Goal: Use online tool/utility: Utilize a website feature to perform a specific function

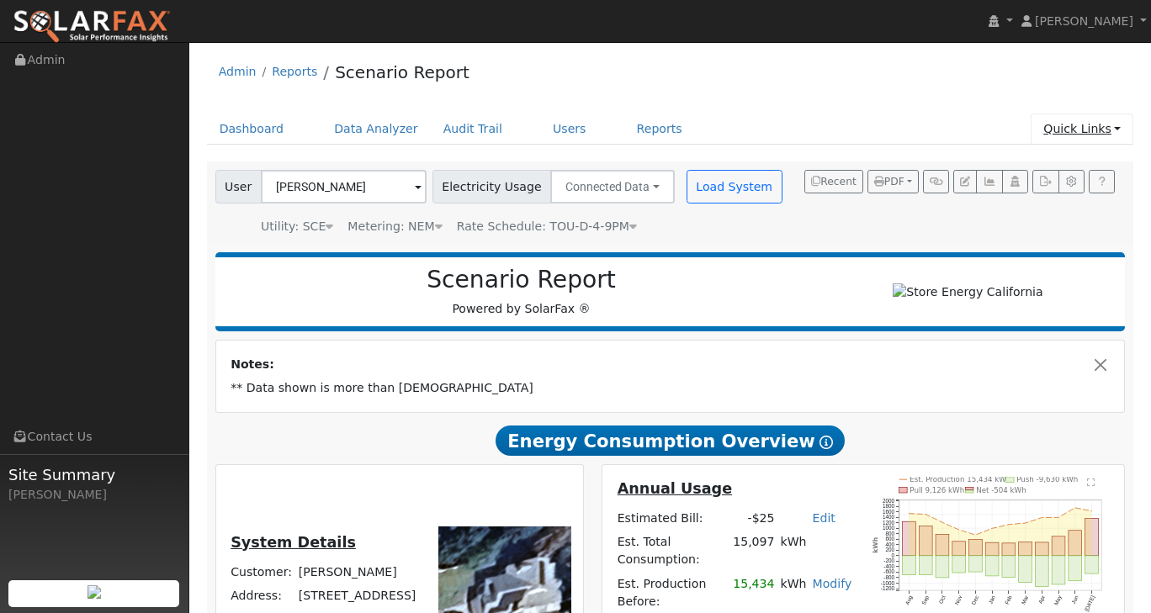
click at [1117, 124] on link "Quick Links" at bounding box center [1082, 129] width 103 height 31
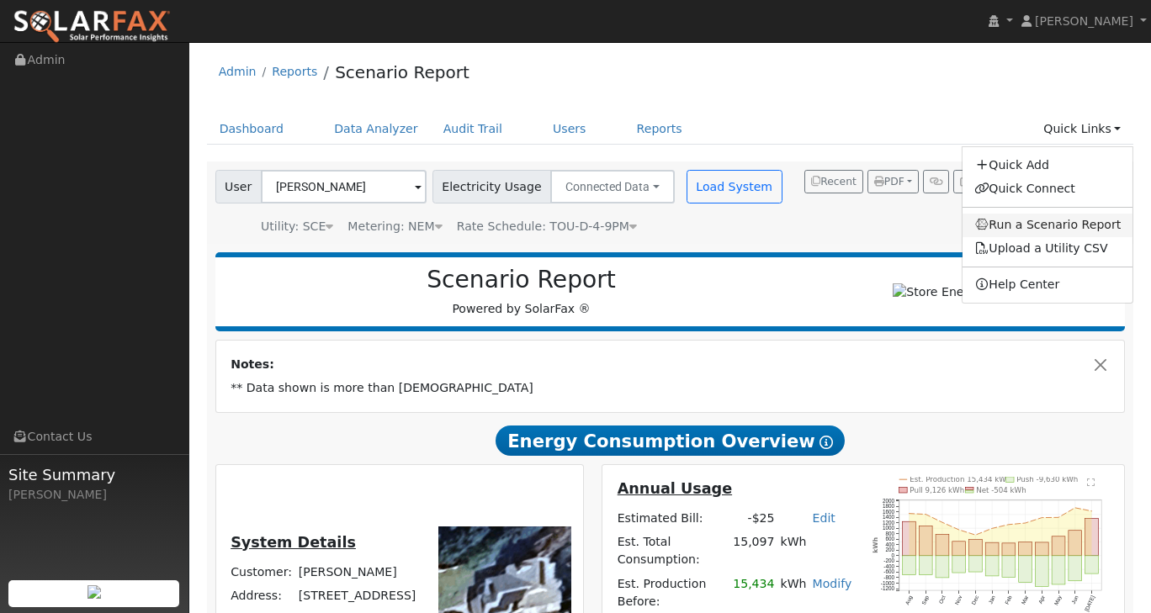
click at [1057, 235] on link "Run a Scenario Report" at bounding box center [1047, 226] width 171 height 24
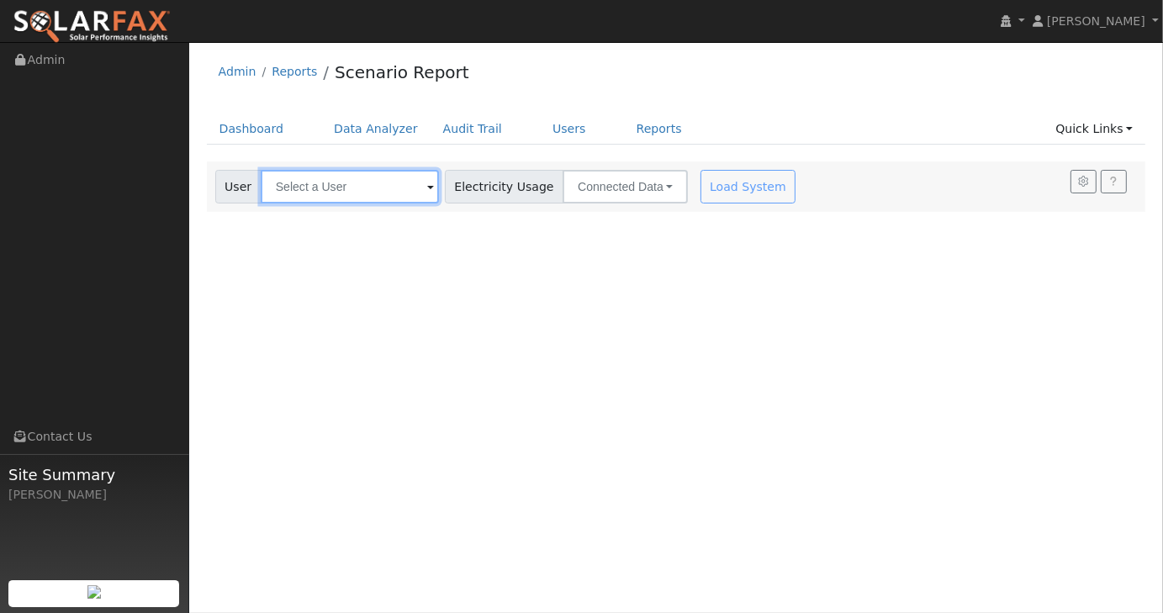
click at [374, 188] on input "text" at bounding box center [350, 187] width 178 height 34
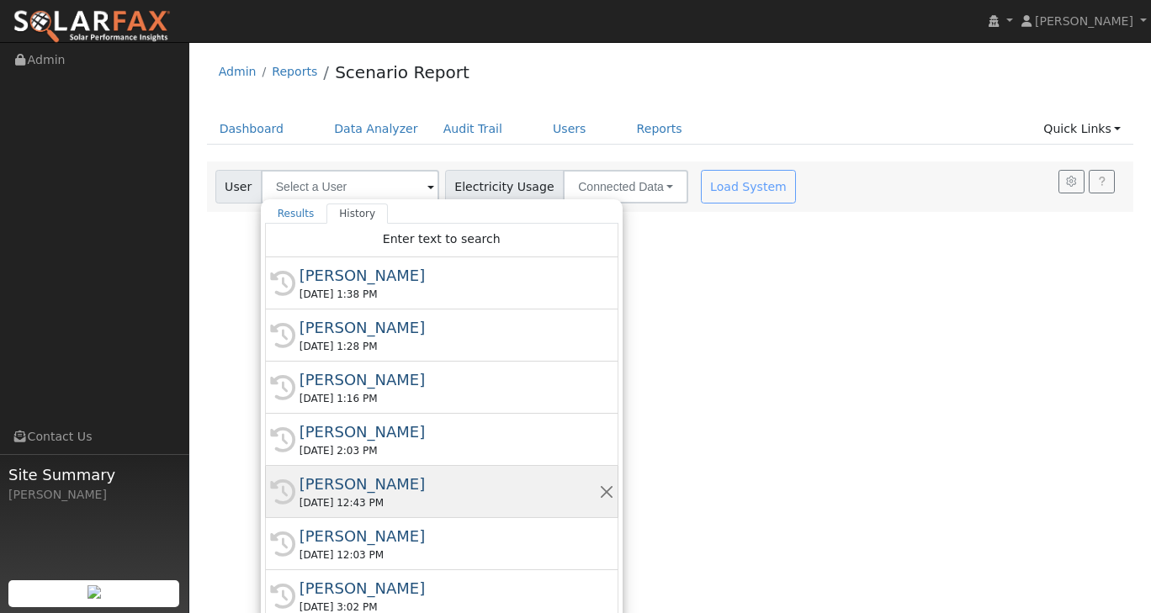
click at [363, 487] on div "[PERSON_NAME]" at bounding box center [448, 484] width 299 height 23
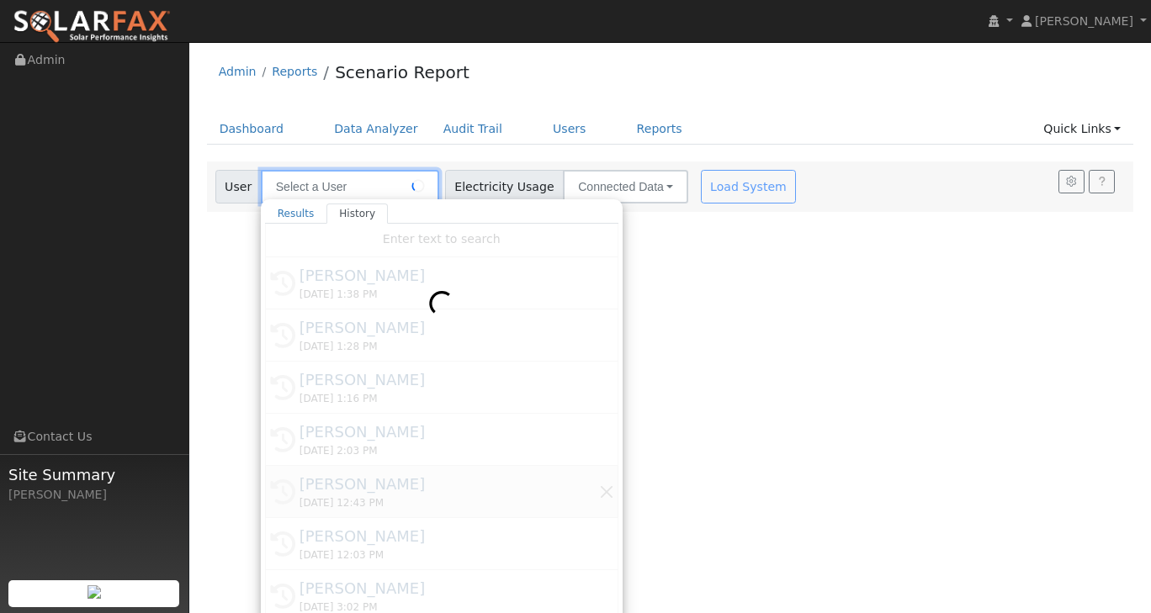
type input "[PERSON_NAME]"
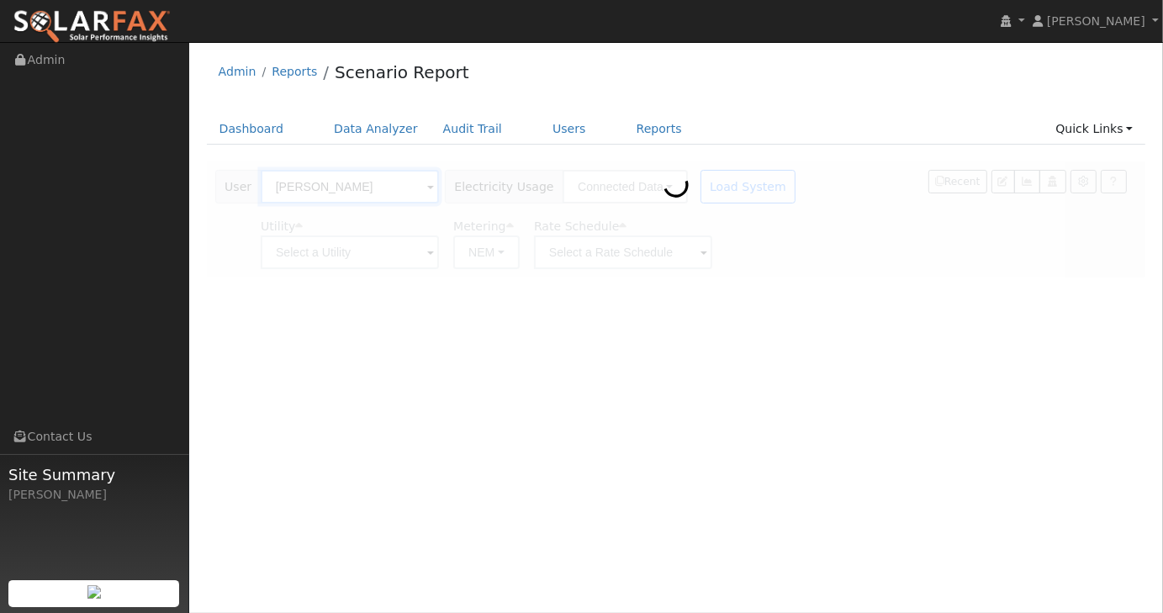
type input "Southern [US_STATE] Edison"
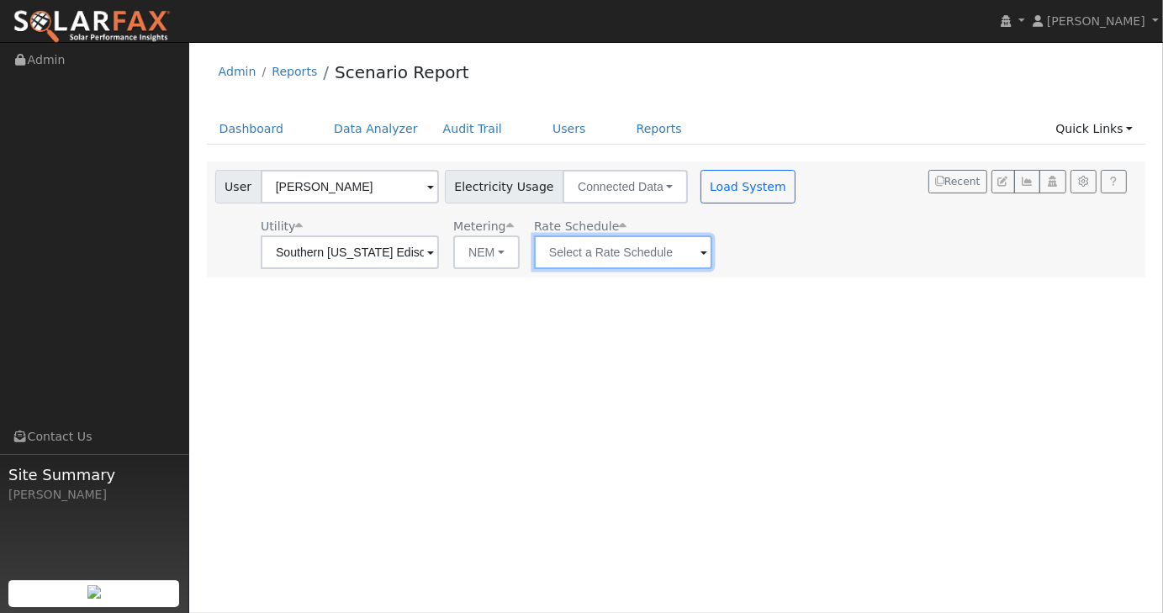
click at [439, 256] on input "text" at bounding box center [350, 253] width 178 height 34
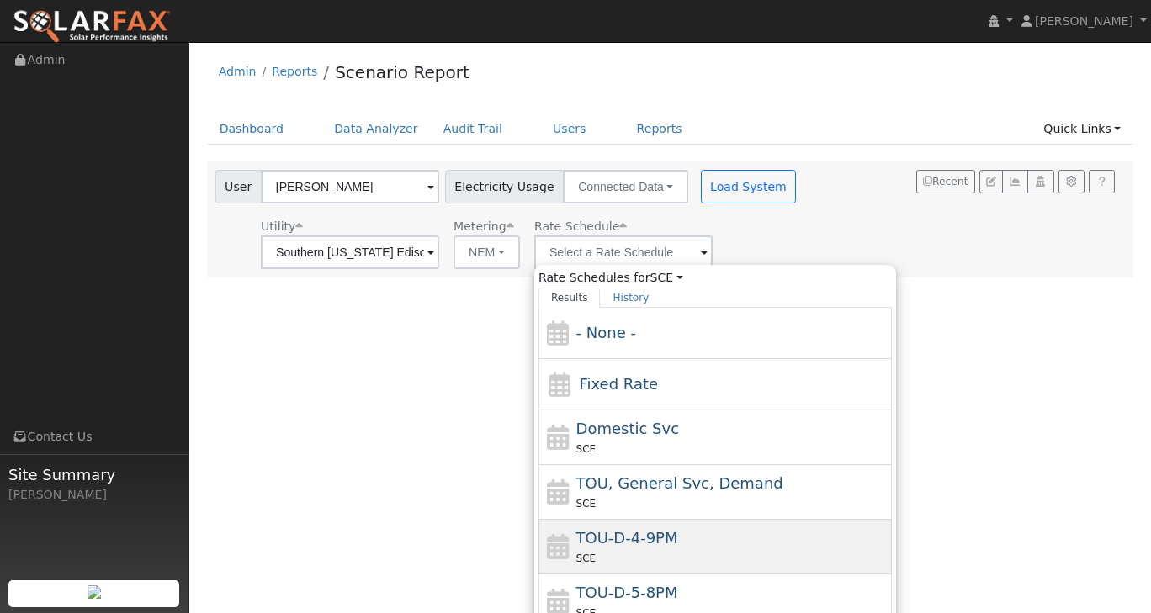
click at [664, 542] on span "TOU-D-4-9PM" at bounding box center [627, 538] width 102 height 18
type input "TOU-D-4-9PM"
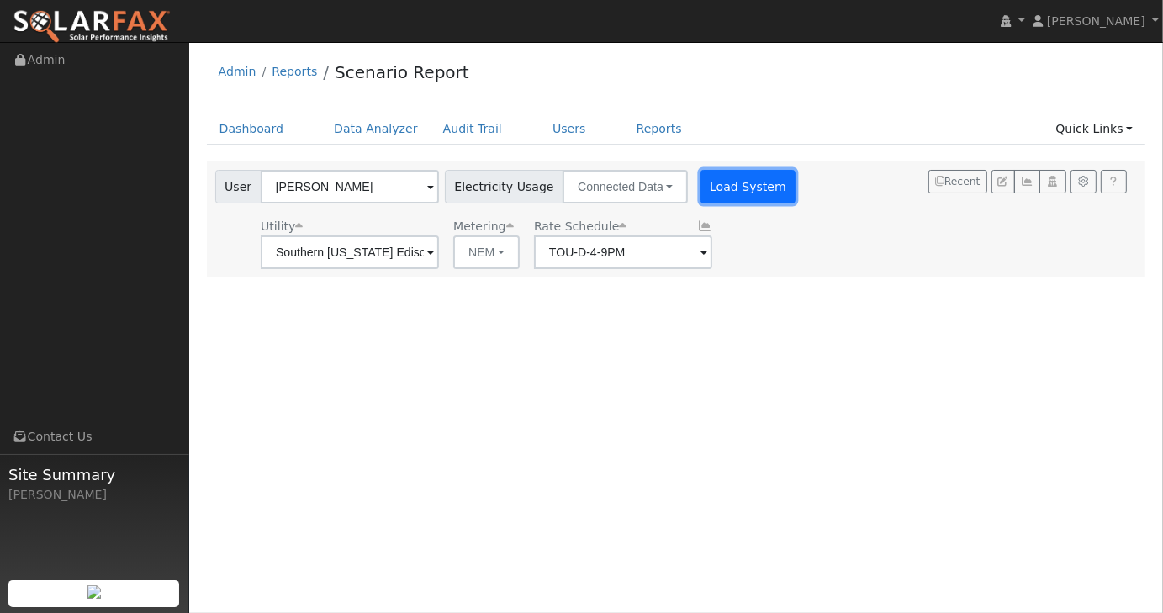
click at [739, 188] on button "Load System" at bounding box center [749, 187] width 96 height 34
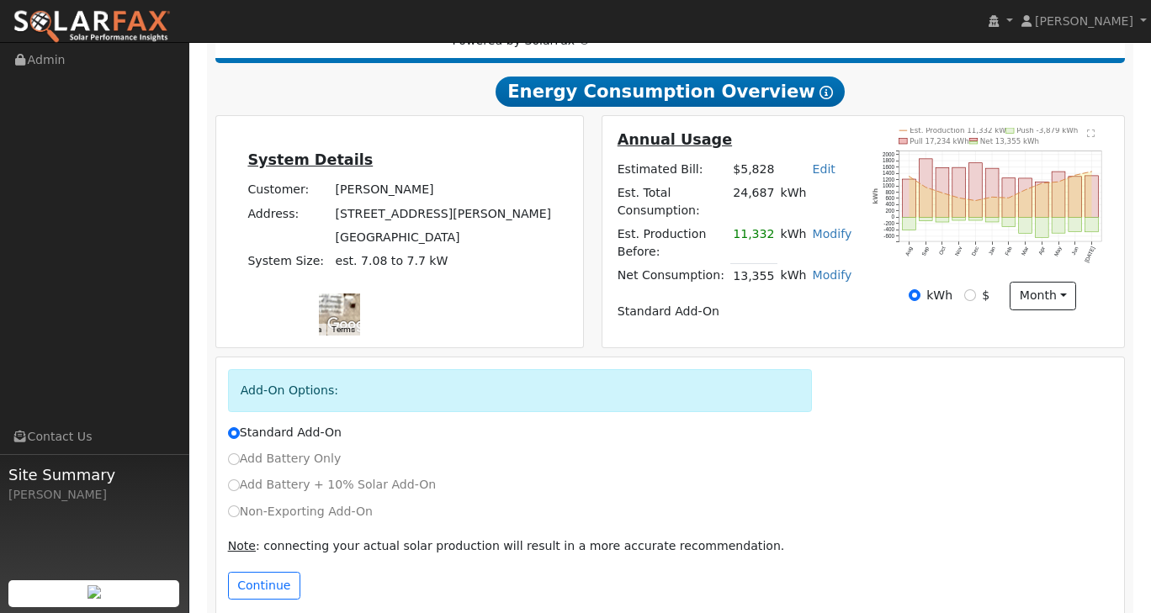
scroll to position [281, 0]
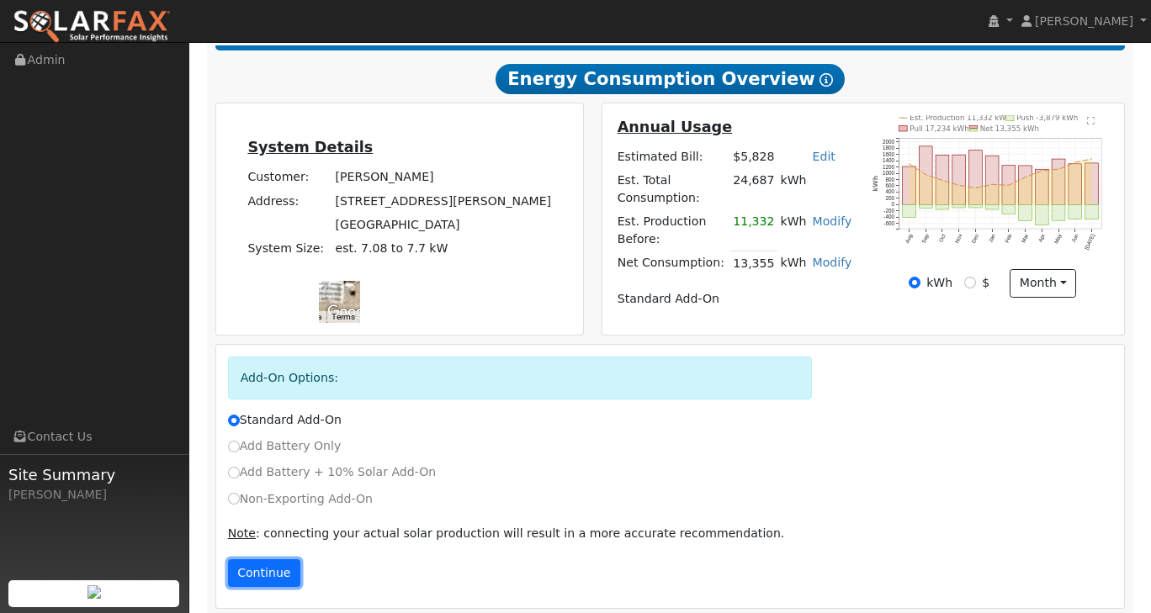
click at [266, 573] on button "Continue" at bounding box center [264, 573] width 72 height 29
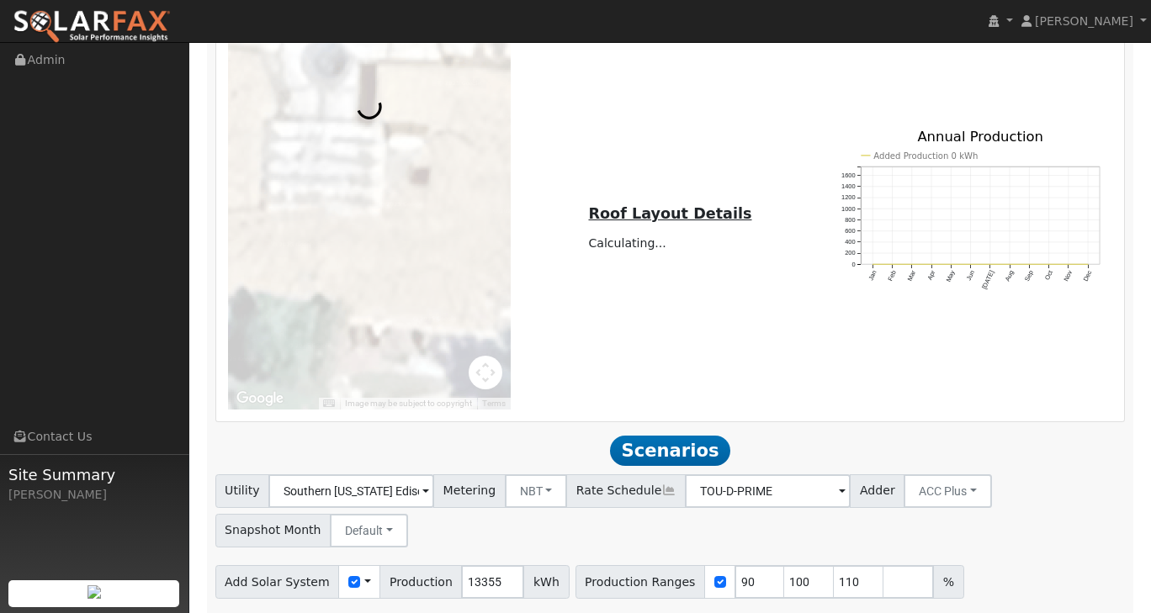
scroll to position [927, 0]
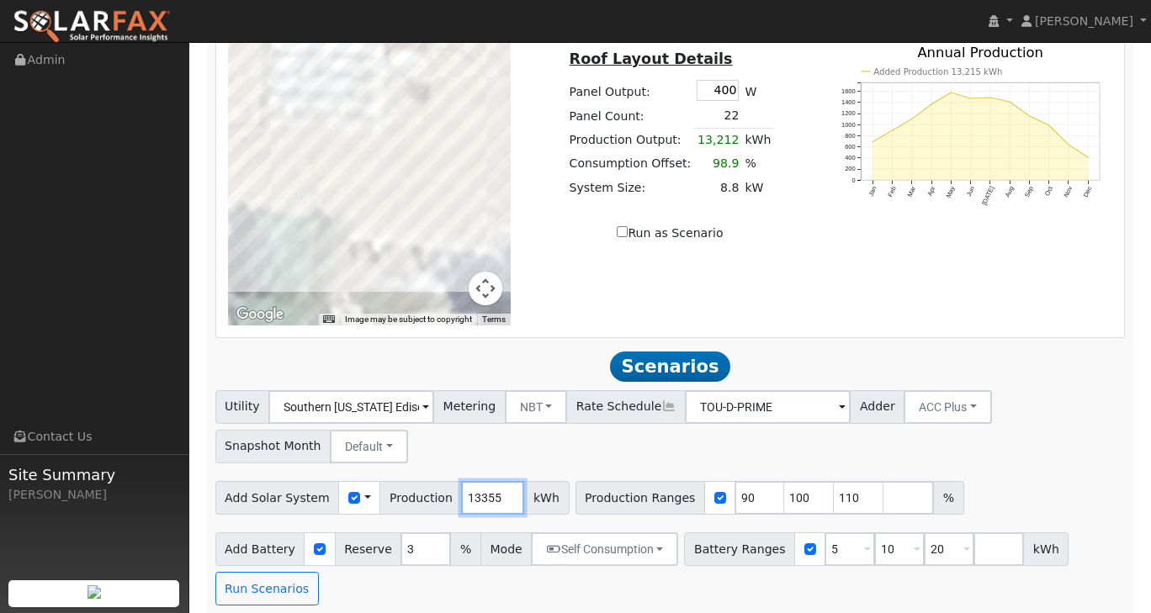
drag, startPoint x: 483, startPoint y: 490, endPoint x: 426, endPoint y: 481, distance: 58.0
click at [426, 481] on div "Add Solar System Use CSV Data Production 13355 kWh" at bounding box center [392, 498] width 354 height 34
type input "18500"
click at [1067, 401] on div "Utility Southern California Edison Metering NBT NEM NBT Rate Schedule TOU-D-PRI…" at bounding box center [670, 423] width 916 height 79
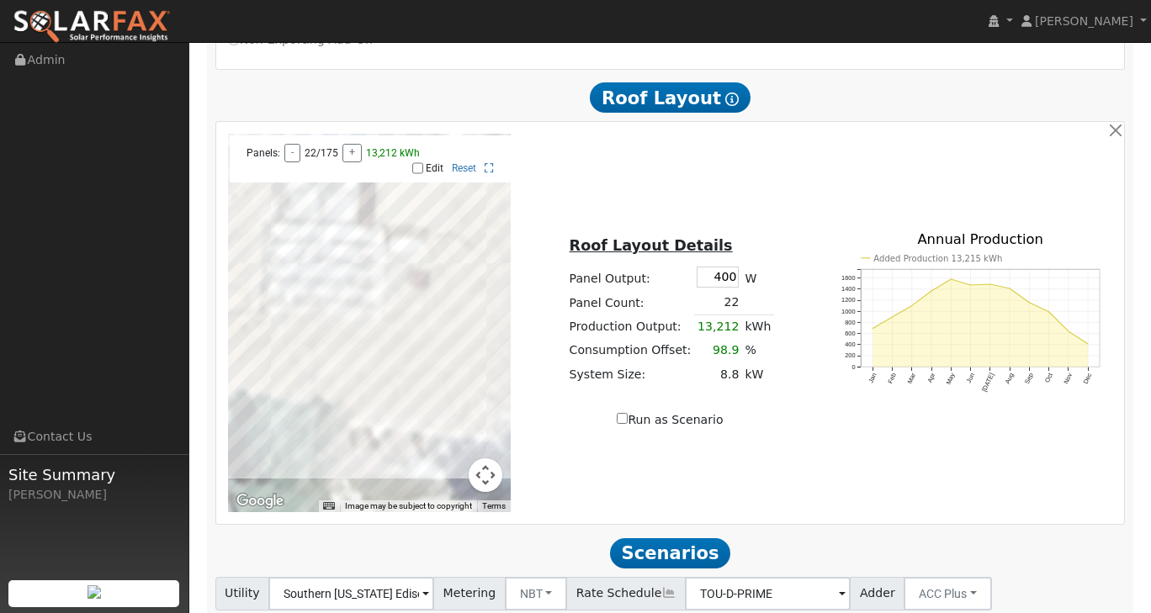
scroll to position [675, 0]
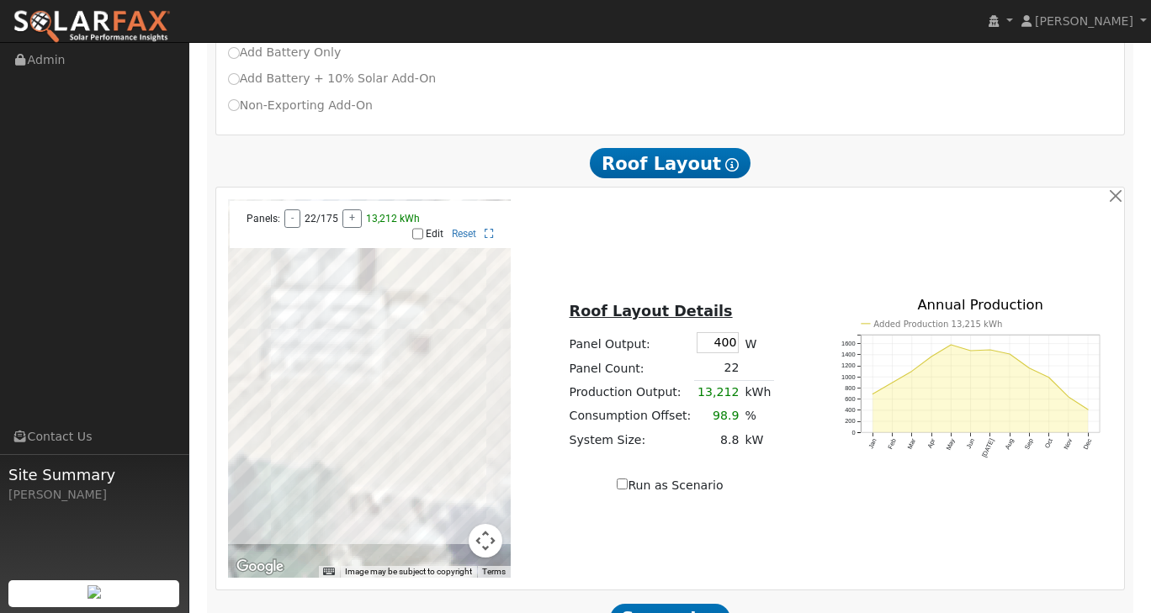
click at [418, 228] on input "Edit" at bounding box center [417, 234] width 11 height 12
checkbox input "true"
click at [483, 533] on button "Map camera controls" at bounding box center [486, 541] width 34 height 34
click at [442, 527] on button "Zoom out" at bounding box center [444, 541] width 34 height 34
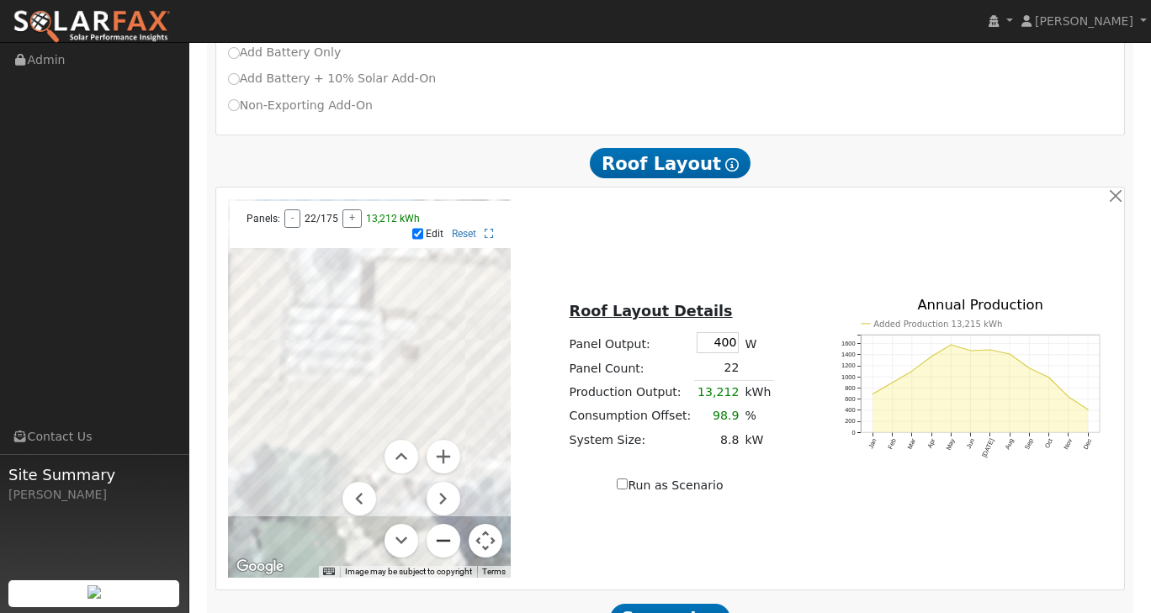
click at [442, 527] on button "Zoom out" at bounding box center [444, 541] width 34 height 34
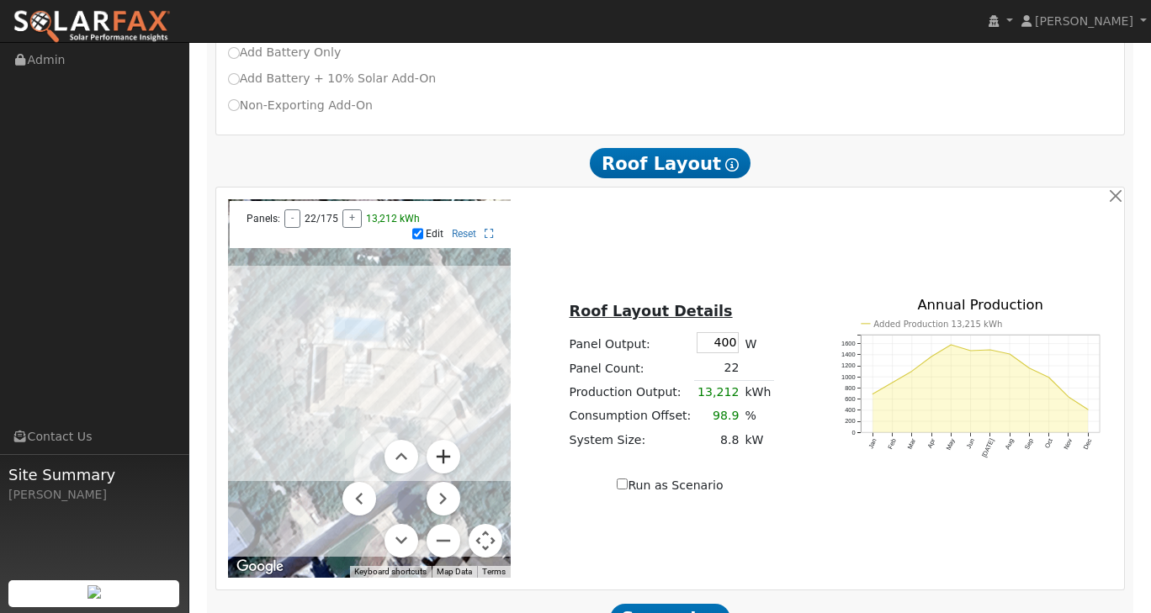
click at [448, 448] on button "Zoom in" at bounding box center [444, 457] width 34 height 34
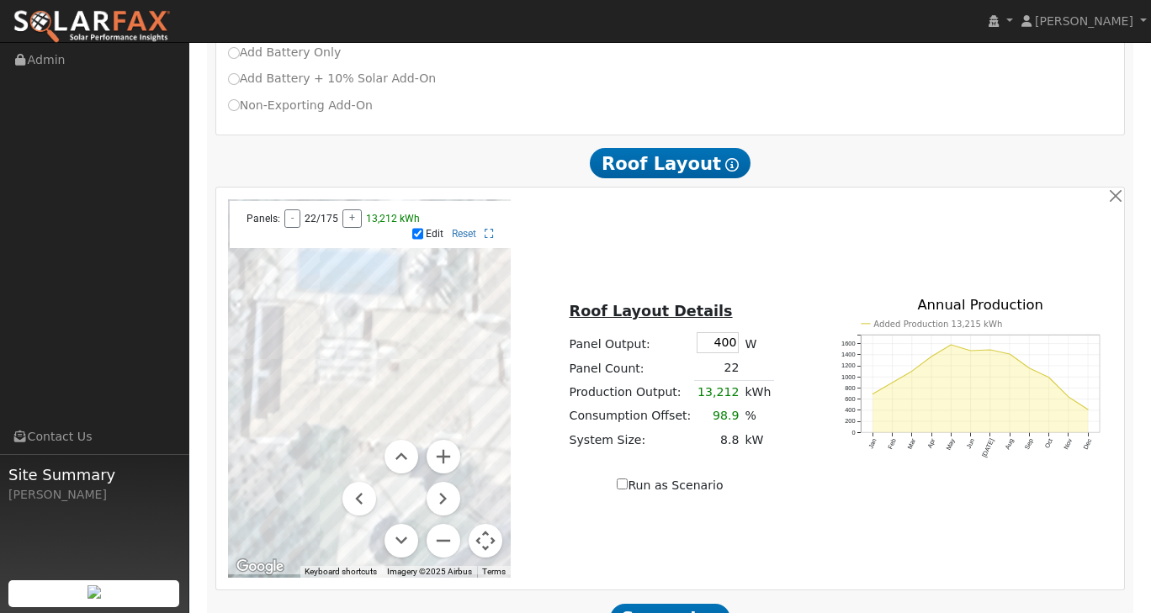
click at [325, 338] on div at bounding box center [370, 388] width 284 height 379
click at [318, 309] on div at bounding box center [370, 388] width 284 height 379
click at [324, 352] on div at bounding box center [370, 388] width 284 height 379
click at [327, 364] on div at bounding box center [370, 388] width 284 height 379
click at [310, 376] on div at bounding box center [370, 388] width 284 height 379
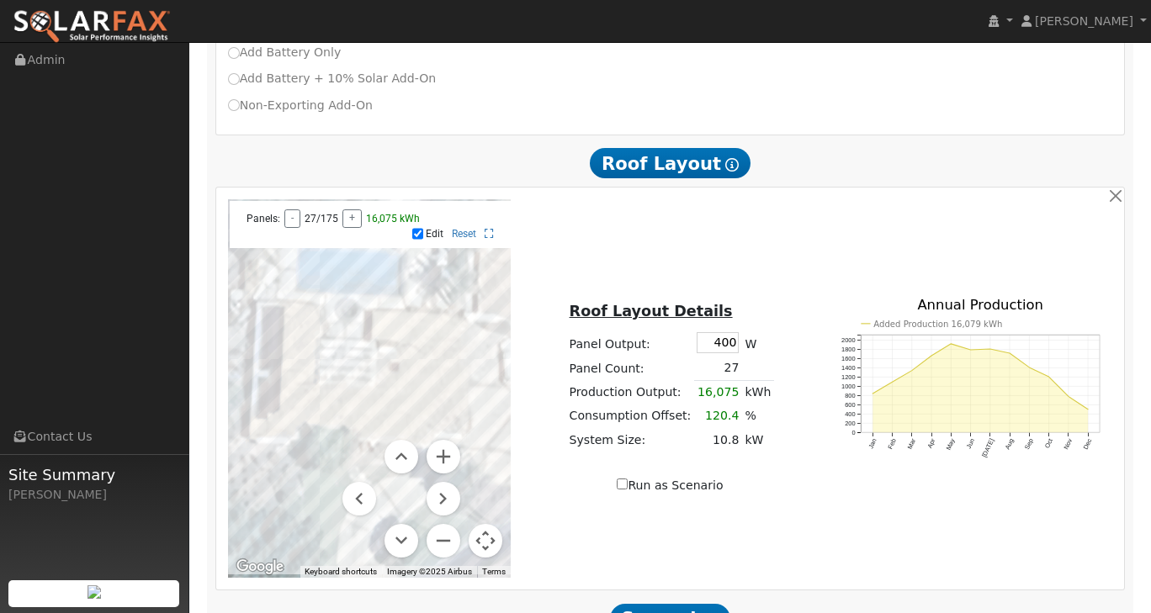
click at [307, 376] on div at bounding box center [370, 388] width 284 height 379
click at [421, 377] on div at bounding box center [370, 388] width 284 height 379
click at [418, 387] on div at bounding box center [370, 388] width 284 height 379
click at [429, 390] on div at bounding box center [370, 388] width 284 height 379
click at [436, 390] on div at bounding box center [370, 388] width 284 height 379
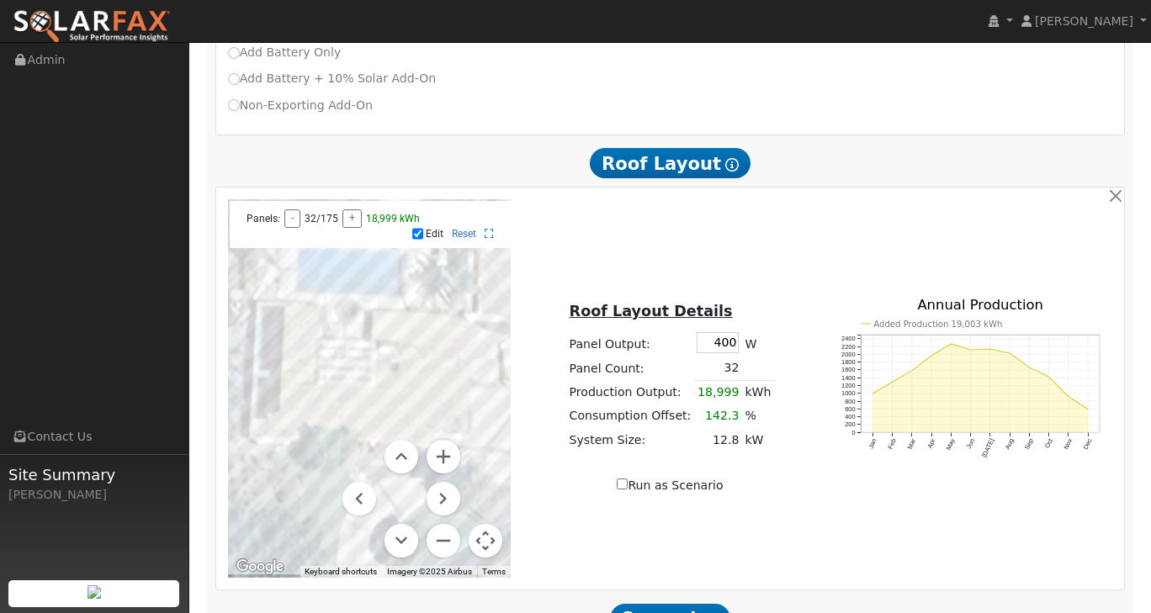
click at [442, 387] on div at bounding box center [370, 388] width 284 height 379
click at [845, 496] on div "To navigate the map with touch gestures double-tap and hold your finger on the …" at bounding box center [670, 388] width 903 height 379
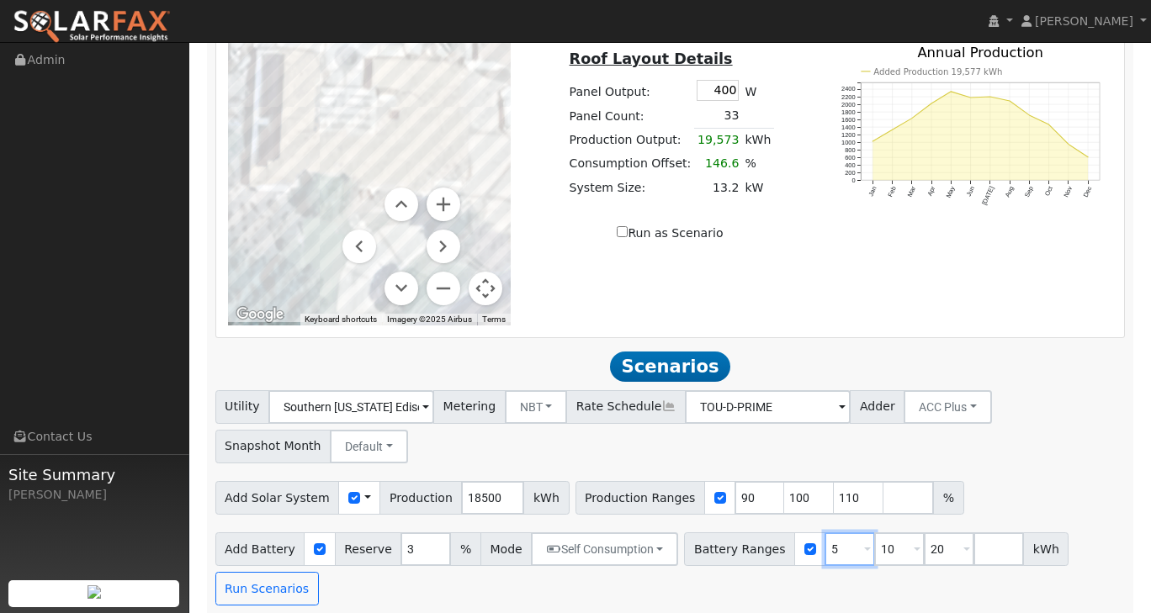
click at [824, 539] on input "5" at bounding box center [849, 550] width 50 height 34
type input "10"
type input "20"
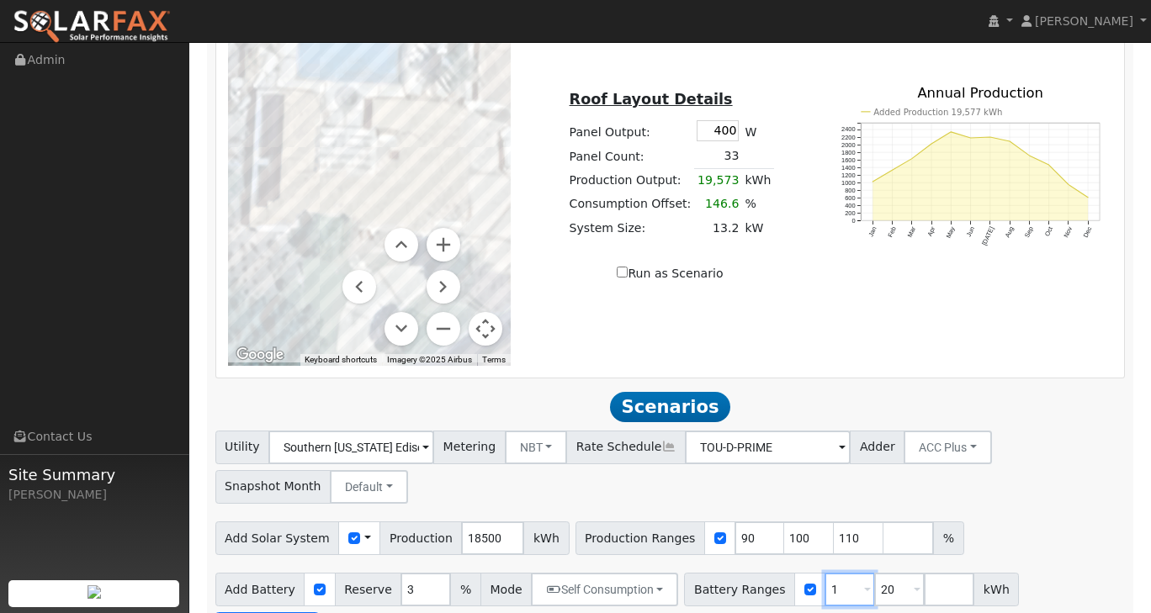
type input "20"
type input "2"
type input "27.4"
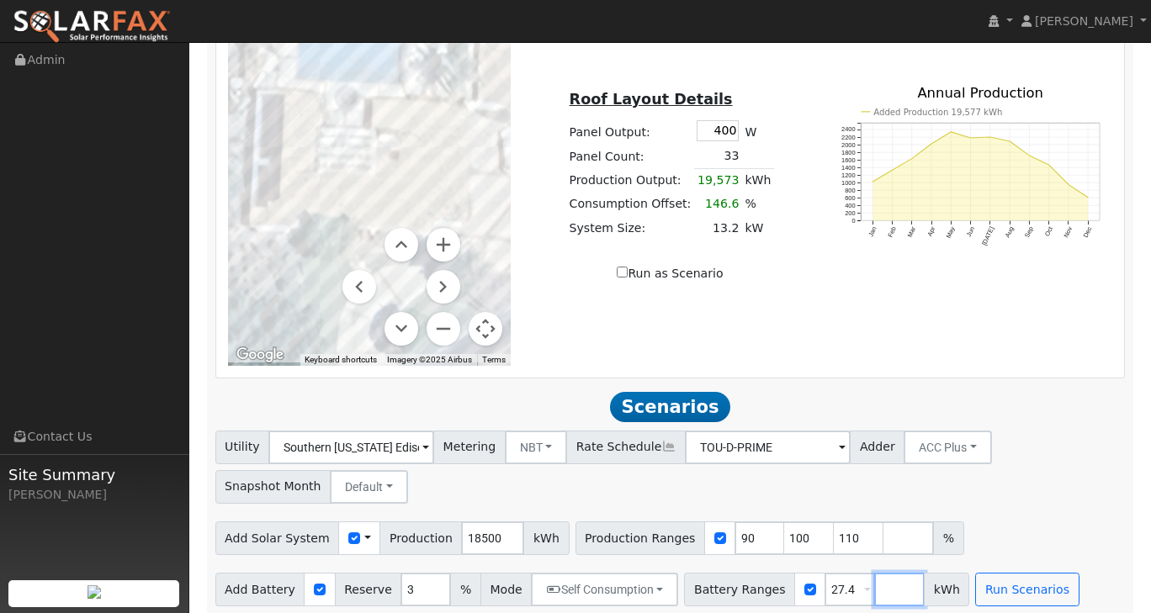
click at [877, 586] on input "number" at bounding box center [899, 590] width 50 height 34
type input "30.6"
click at [1029, 470] on div "Utility Southern California Edison Metering NBT NEM NBT Rate Schedule TOU-D-PRI…" at bounding box center [670, 464] width 916 height 79
click at [789, 298] on div "To navigate the map with touch gestures double-tap and hold your finger on the …" at bounding box center [670, 176] width 903 height 379
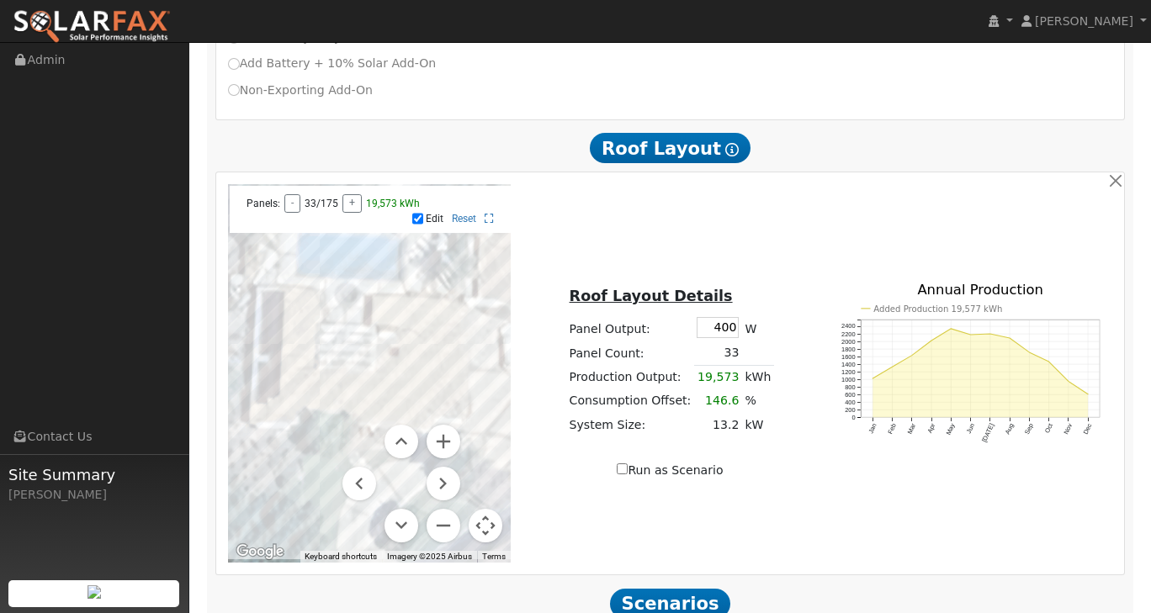
scroll to position [713, 0]
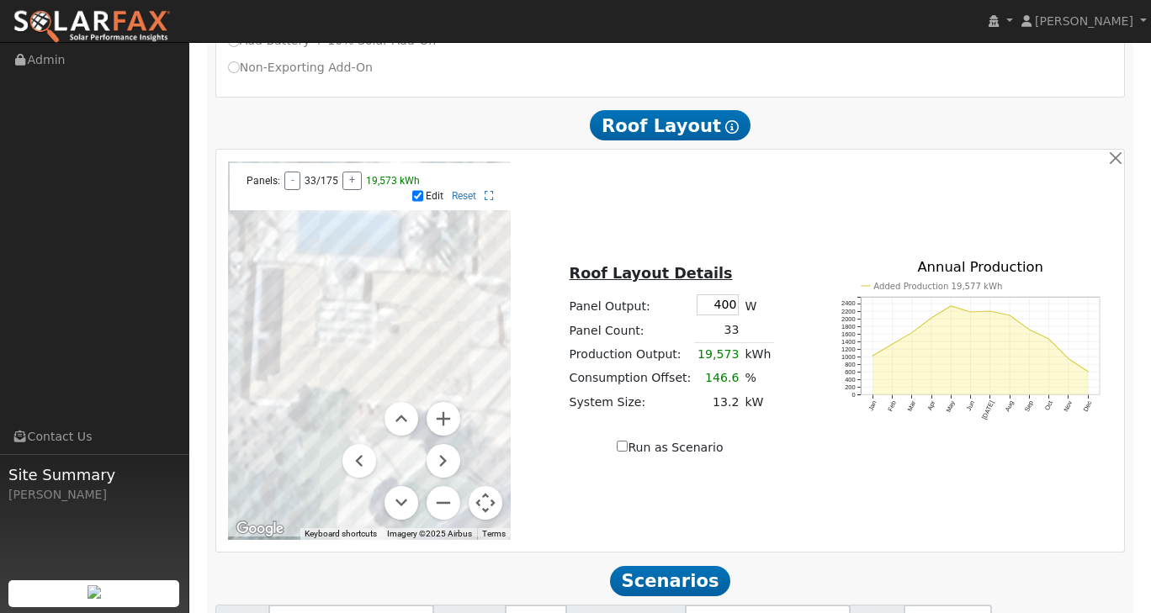
click at [421, 190] on input "Edit" at bounding box center [417, 196] width 11 height 12
checkbox input "false"
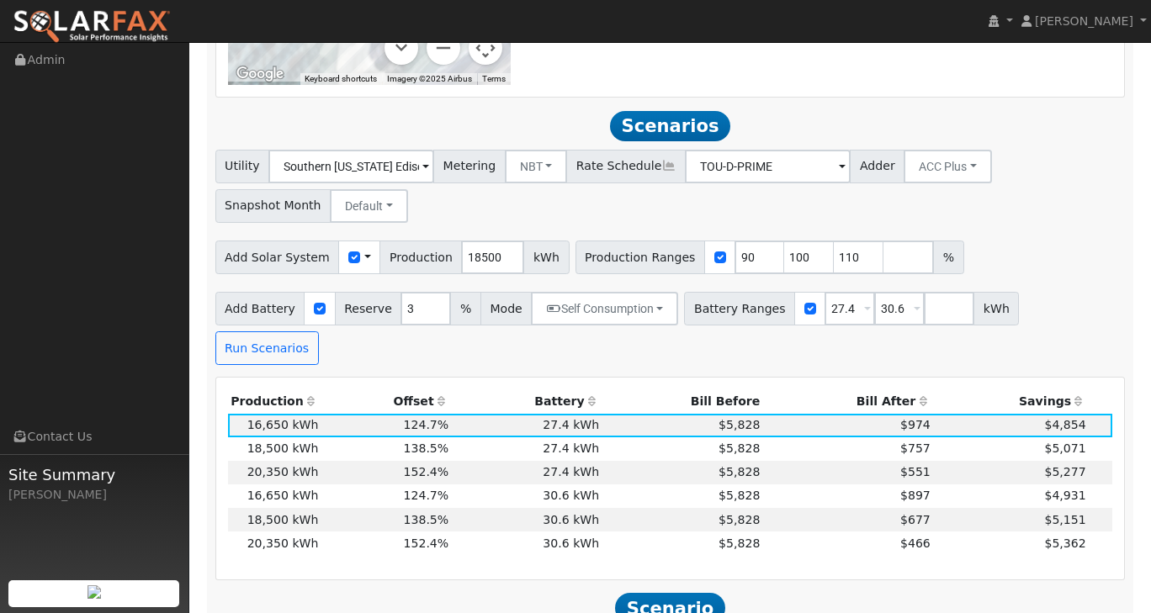
scroll to position [1314, 0]
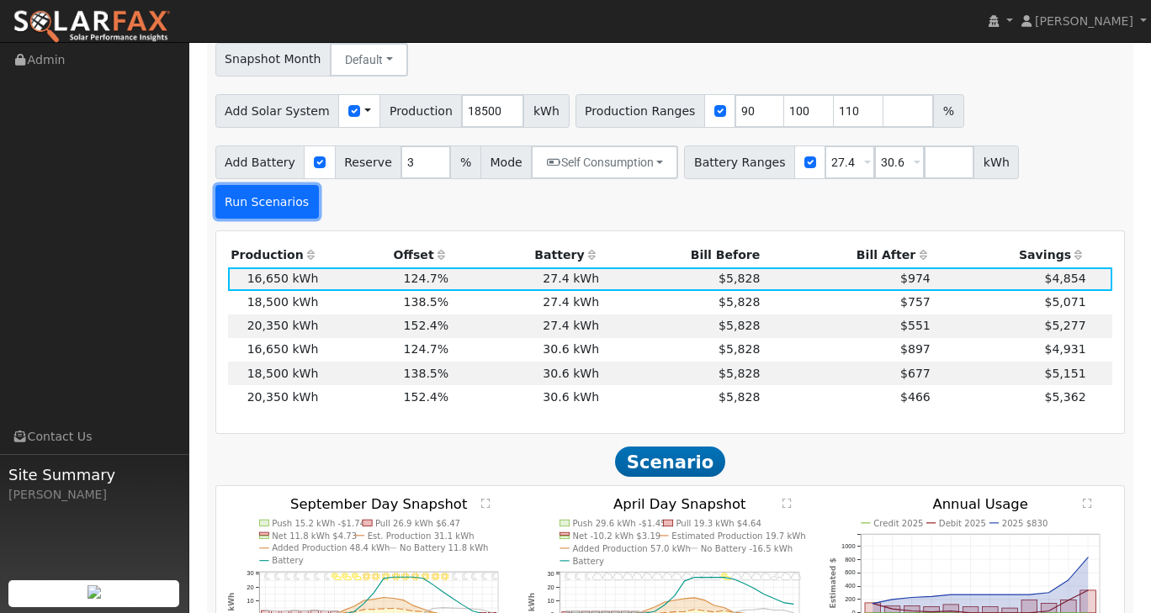
click at [319, 185] on button "Run Scenarios" at bounding box center [266, 202] width 103 height 34
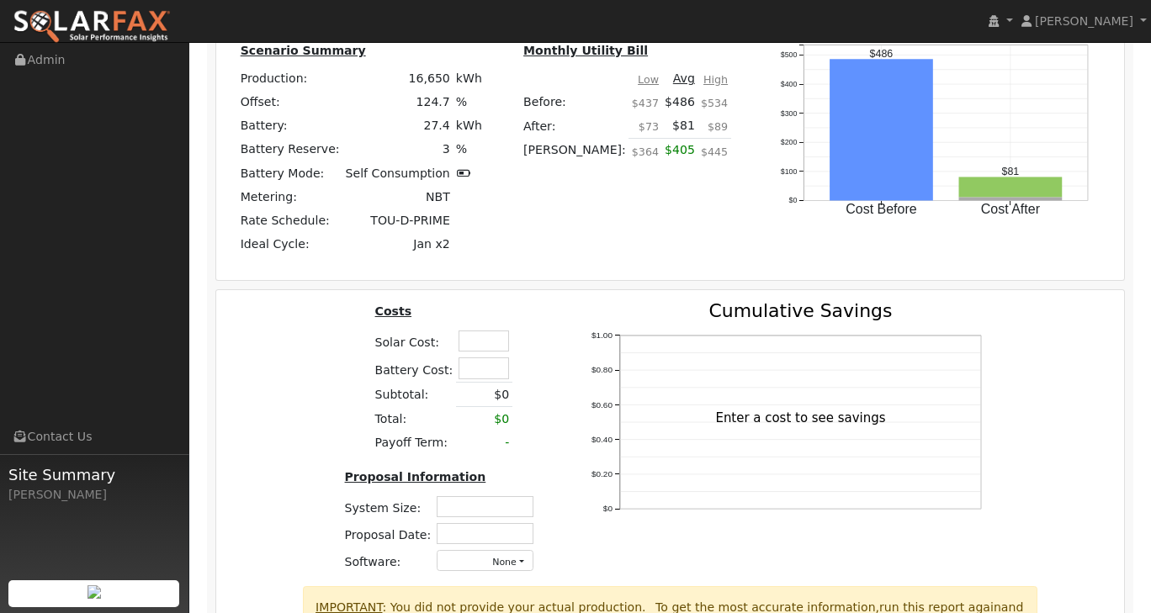
scroll to position [2155, 0]
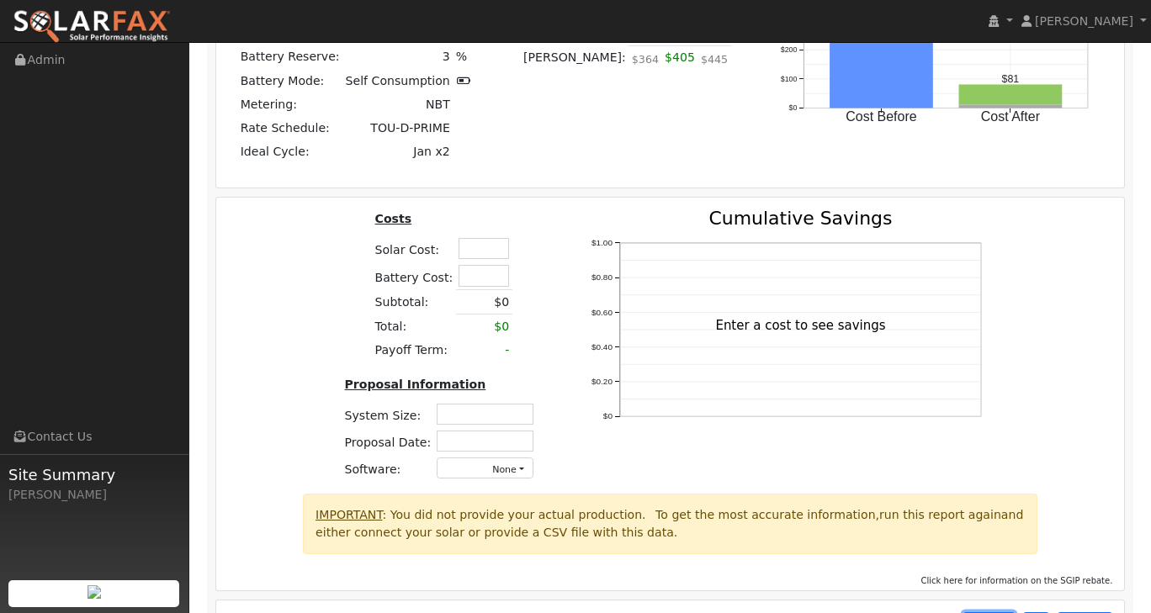
click at [981, 612] on span "PDF" at bounding box center [985, 624] width 30 height 12
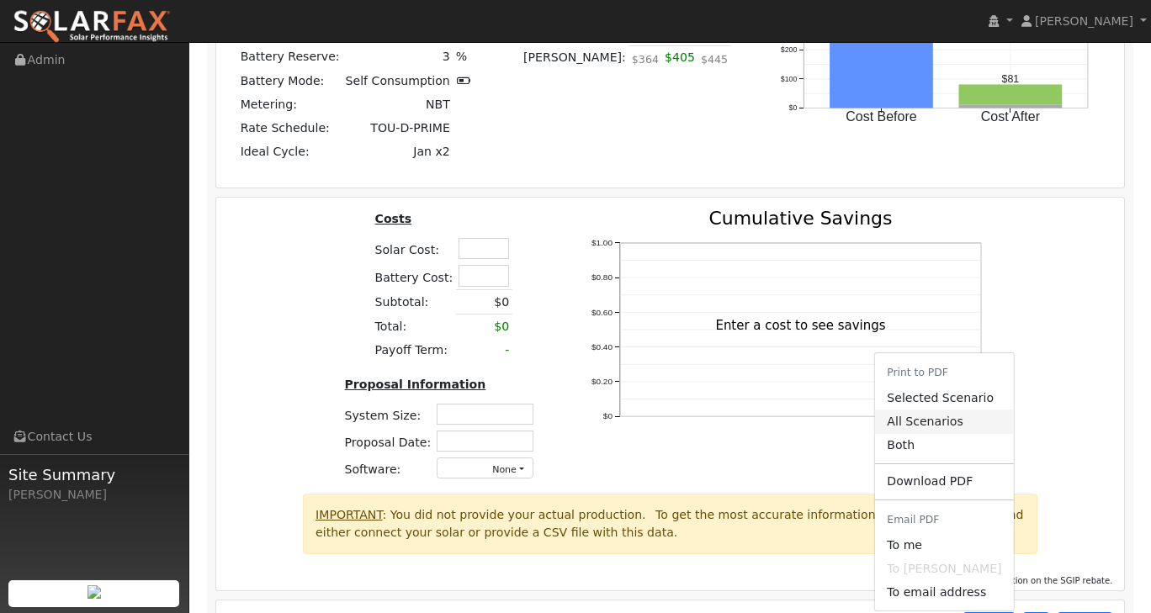
click at [951, 410] on link "All Scenarios" at bounding box center [944, 422] width 138 height 24
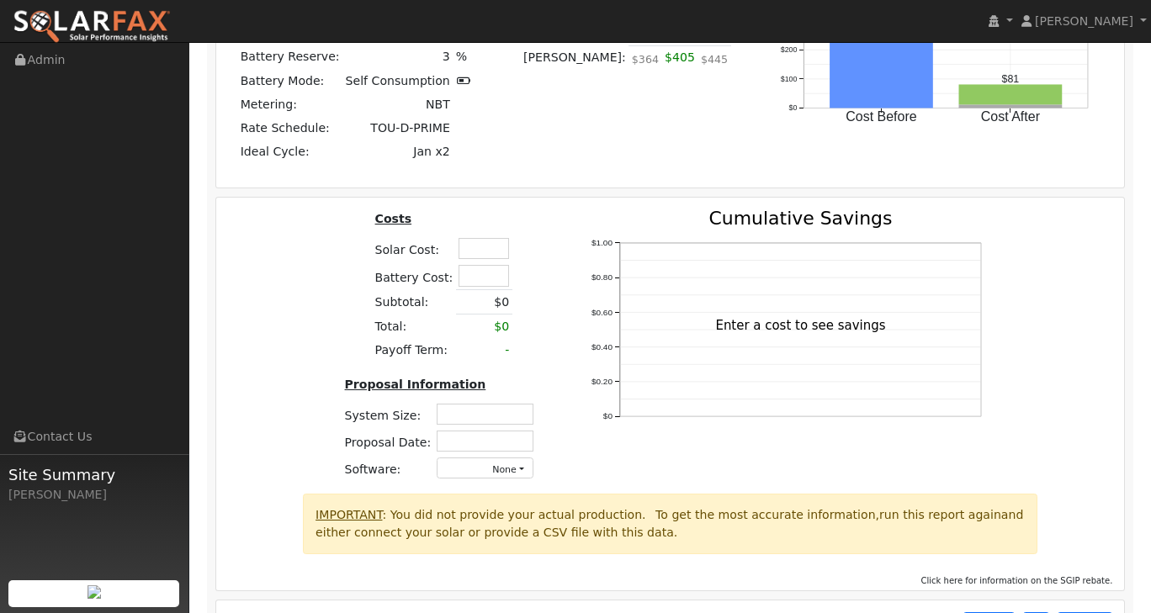
scroll to position [2152, 0]
